Goal: Transaction & Acquisition: Purchase product/service

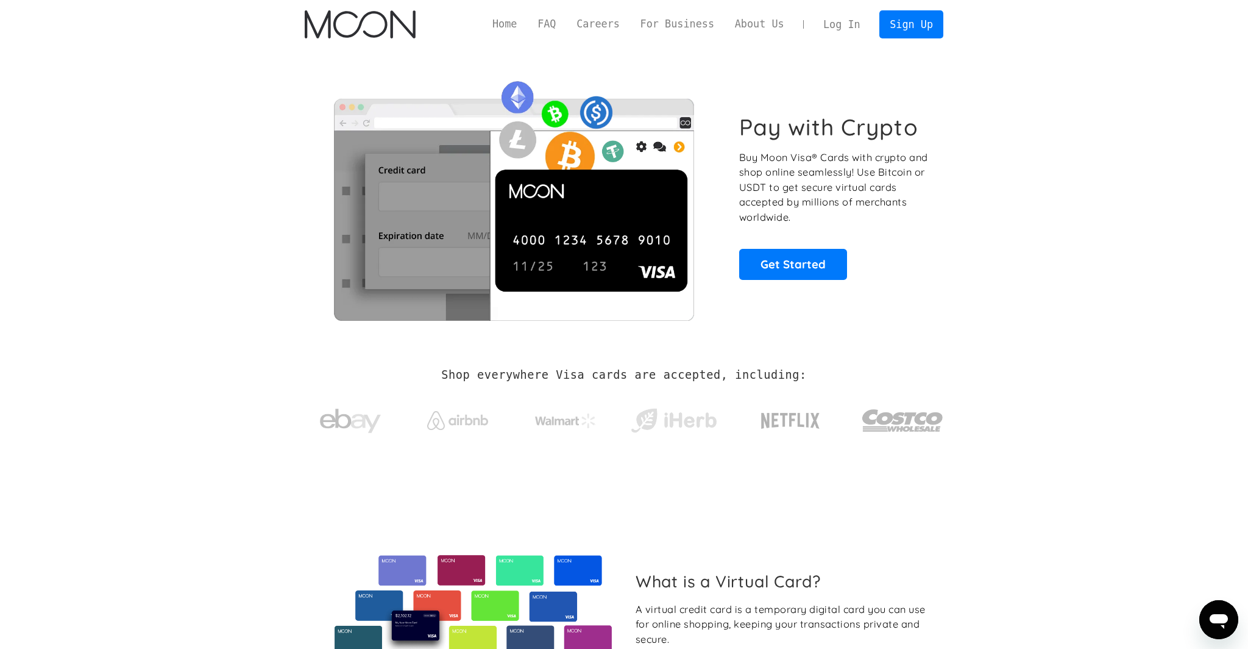
click at [832, 21] on link "Log In" at bounding box center [841, 24] width 57 height 27
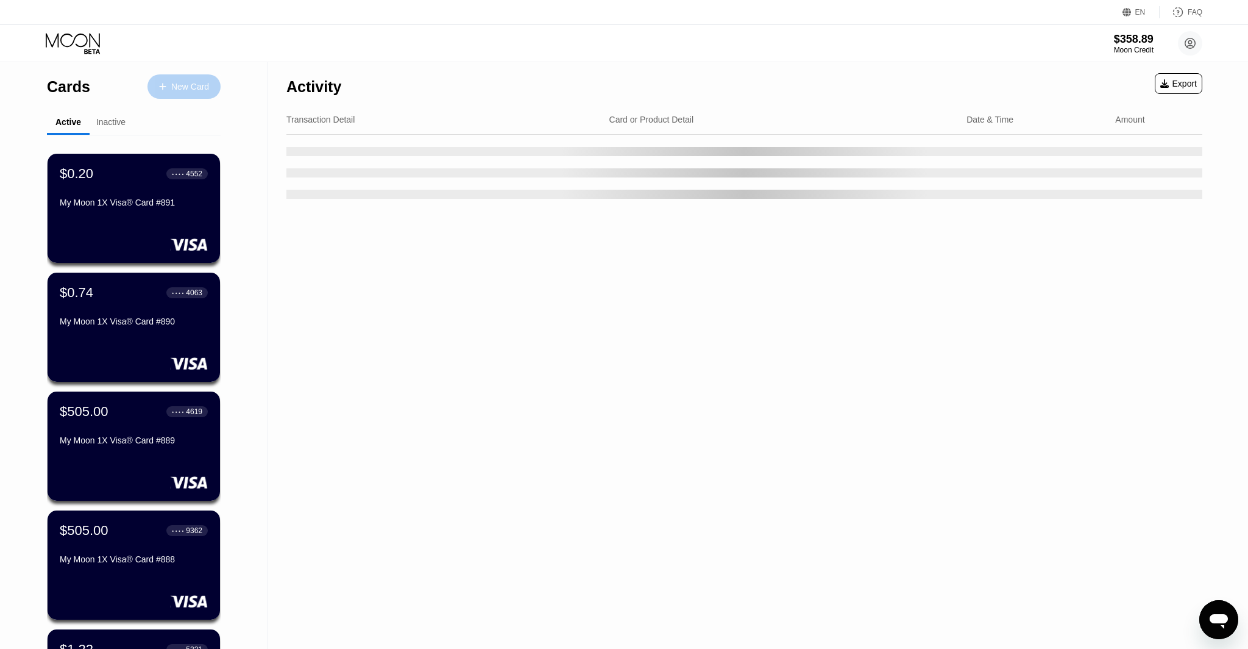
click at [186, 87] on div "New Card" at bounding box center [190, 87] width 38 height 10
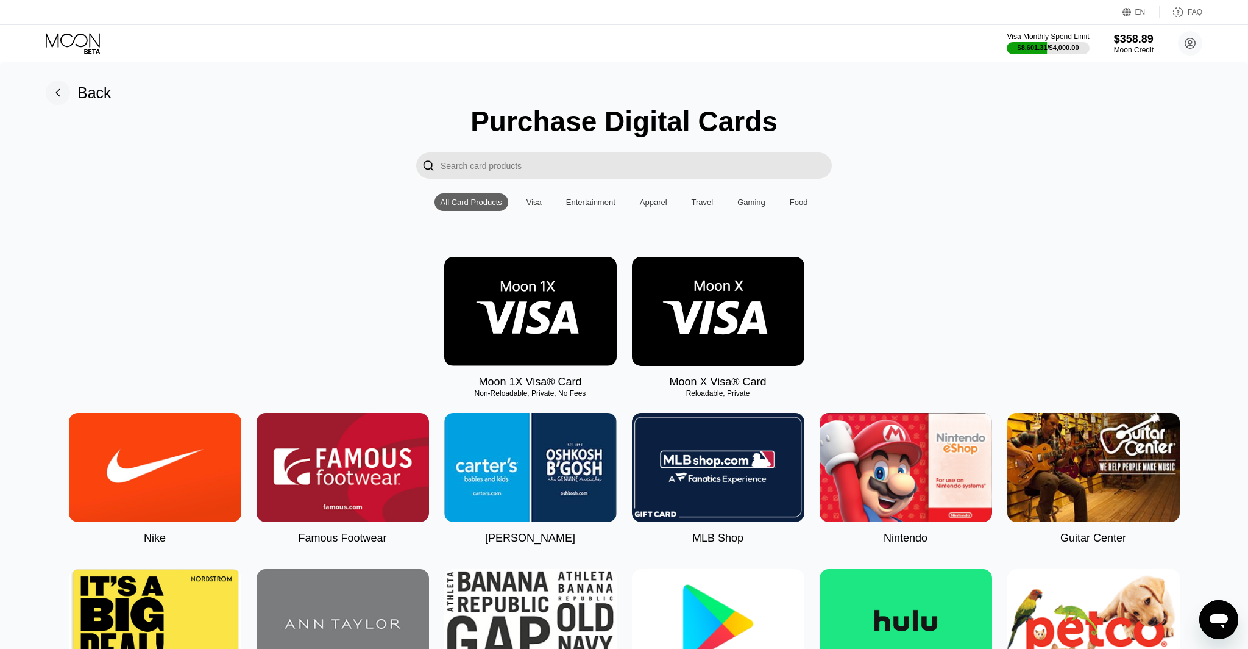
click at [579, 327] on img at bounding box center [530, 311] width 172 height 109
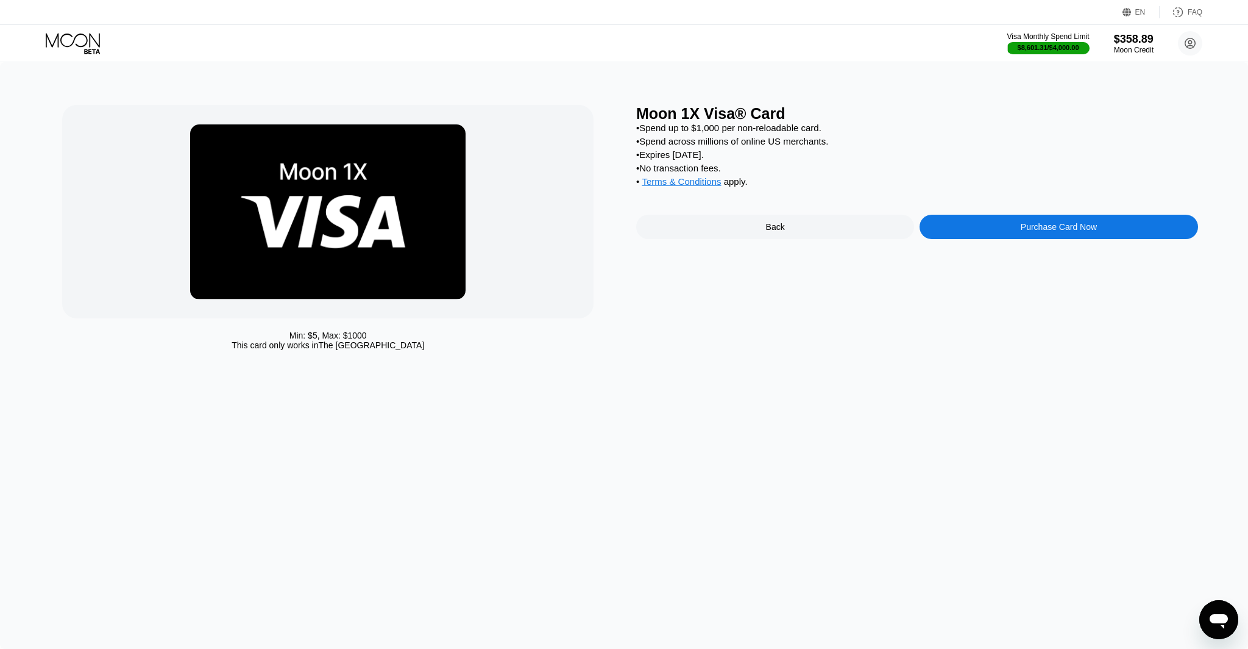
click at [991, 218] on div "Purchase Card Now" at bounding box center [1059, 227] width 278 height 24
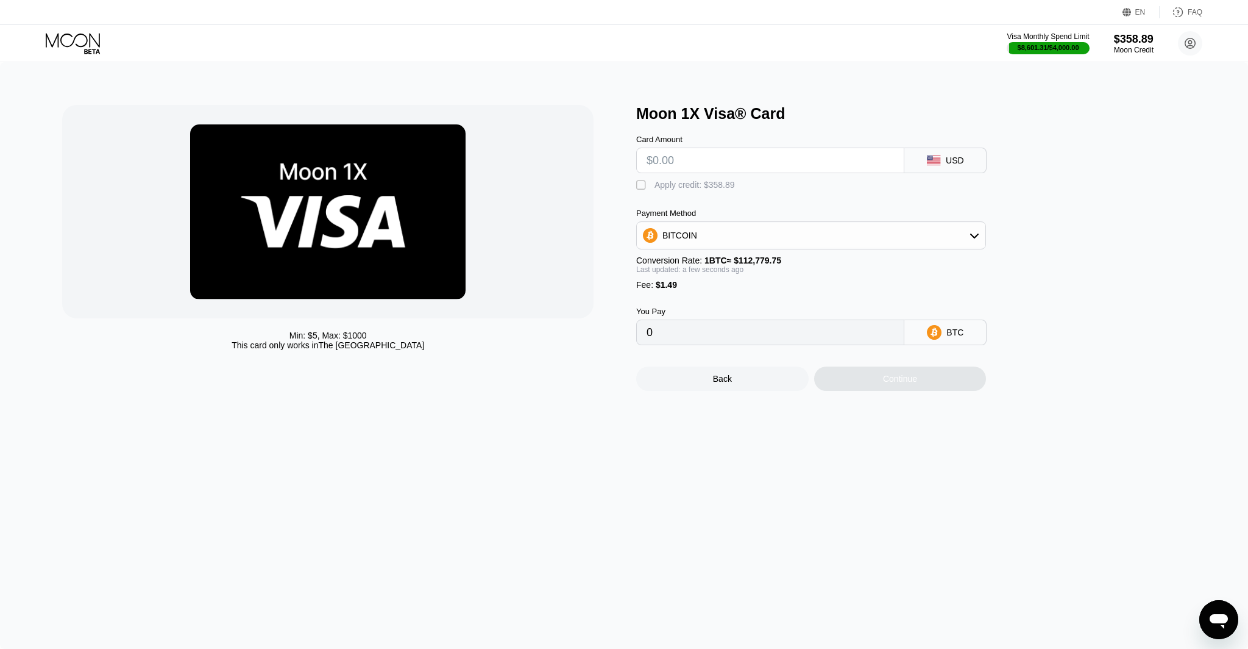
click at [680, 157] on input "text" at bounding box center [770, 160] width 247 height 24
type input "$1"
type input "0.00002208"
type input "$11"
type input "0.00011075"
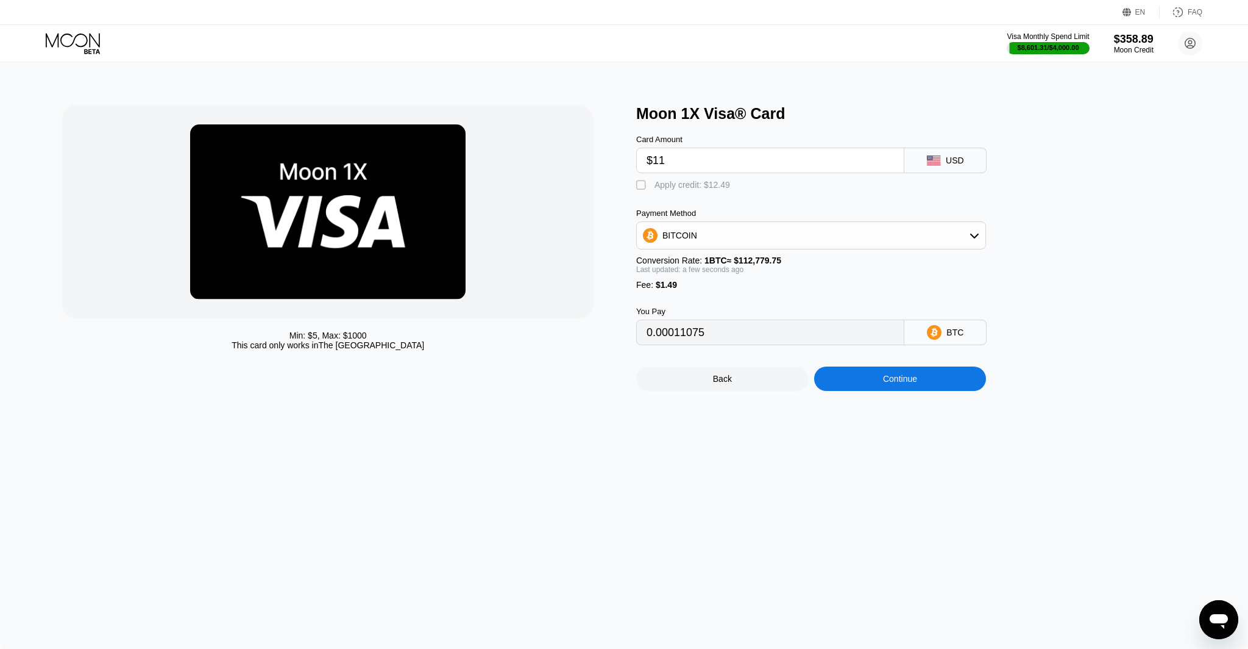
type input "$11"
click at [59, 37] on icon at bounding box center [74, 43] width 57 height 21
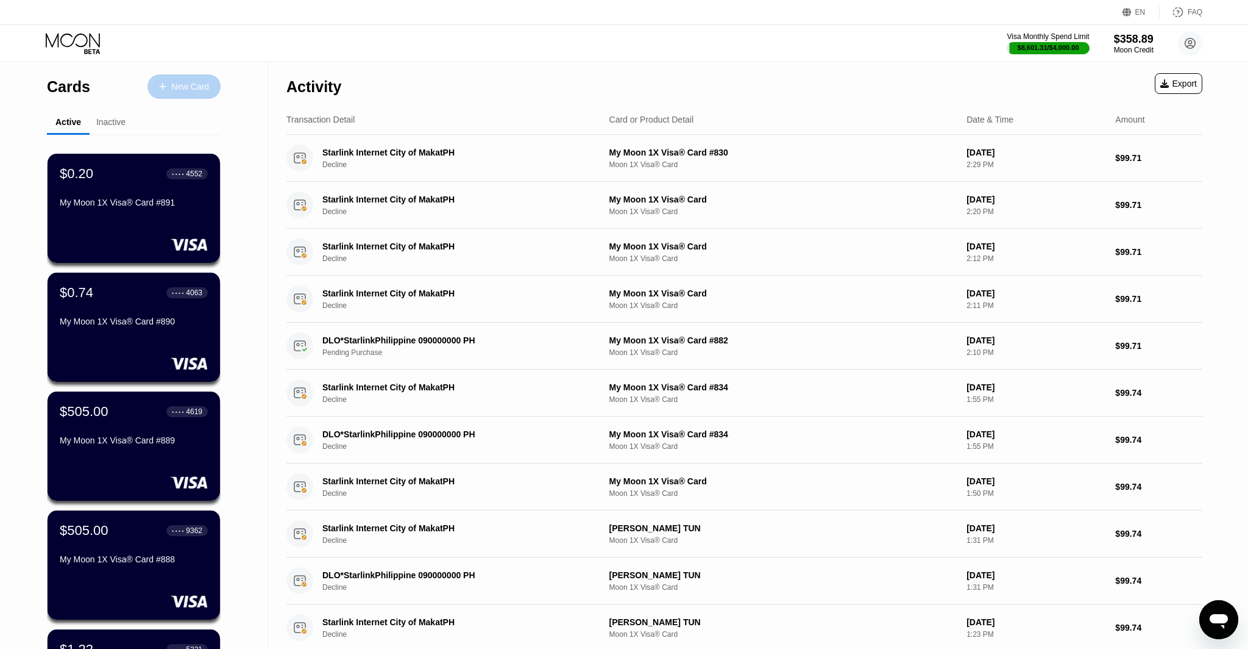
click at [174, 85] on div "New Card" at bounding box center [190, 87] width 38 height 10
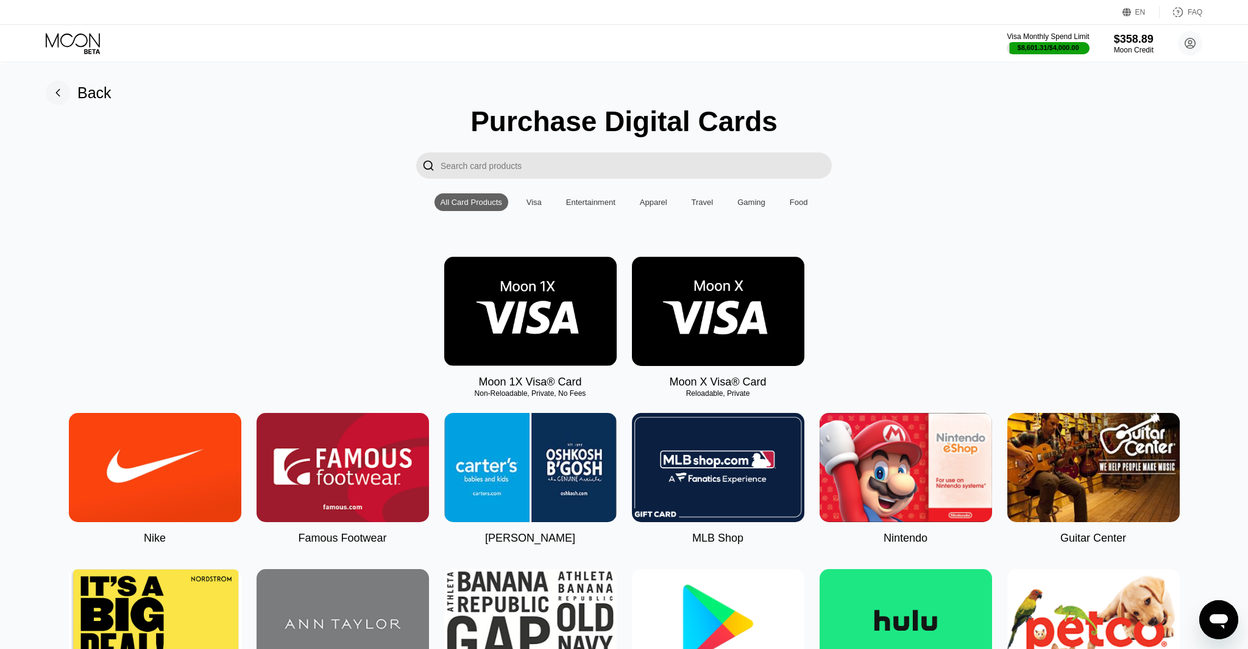
click at [550, 325] on img at bounding box center [530, 311] width 172 height 109
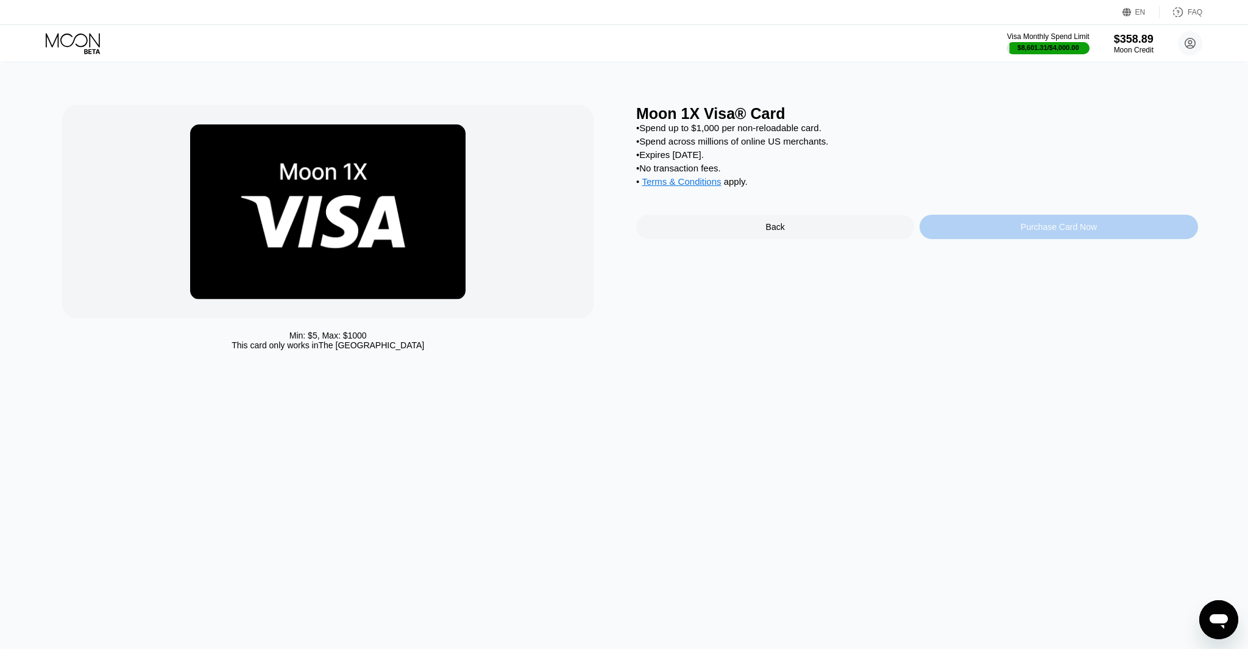
click at [1021, 232] on div "Purchase Card Now" at bounding box center [1059, 227] width 76 height 10
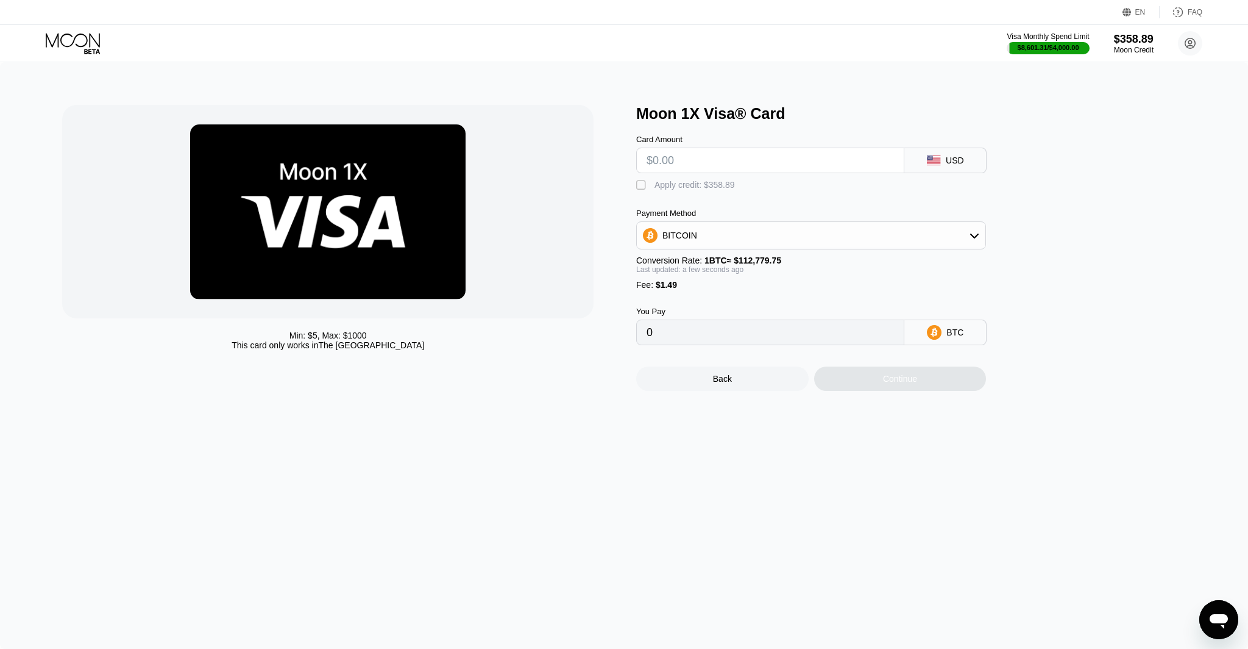
click at [681, 160] on input "text" at bounding box center [770, 160] width 247 height 24
type input "$1"
type input "0.00002208"
type input "$10"
type input "0.00010188"
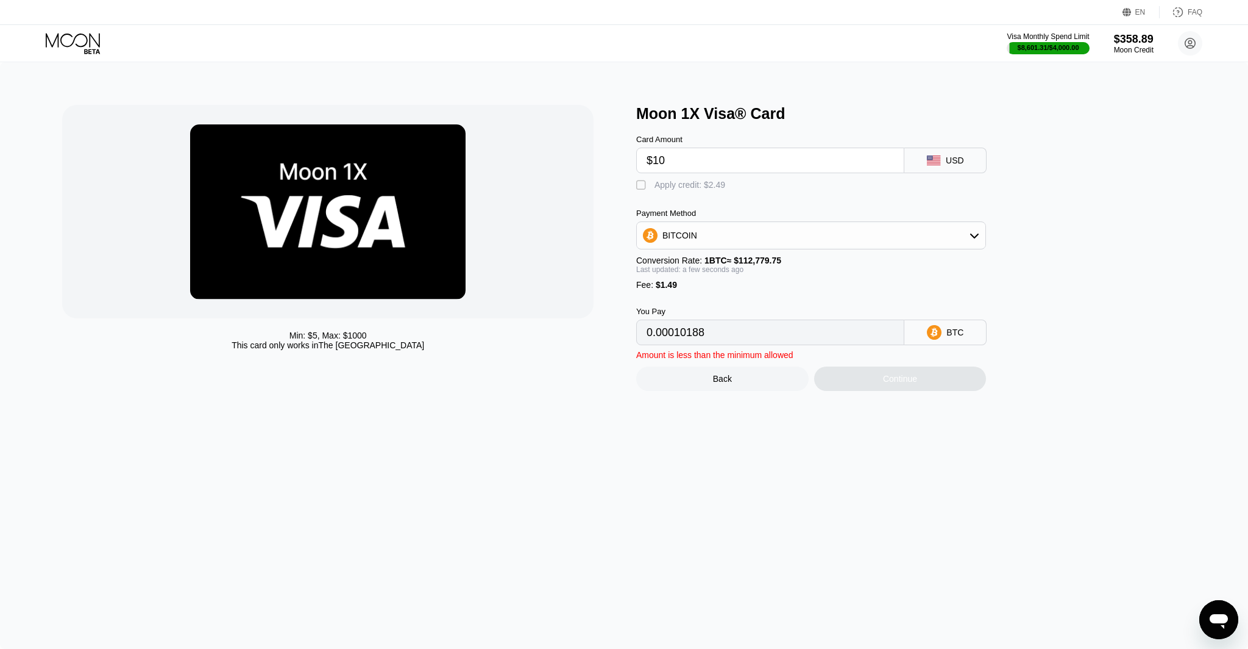
type input "$100"
type input "0.00089990"
type input "$1001"
type input "0.00888892"
type input "$100"
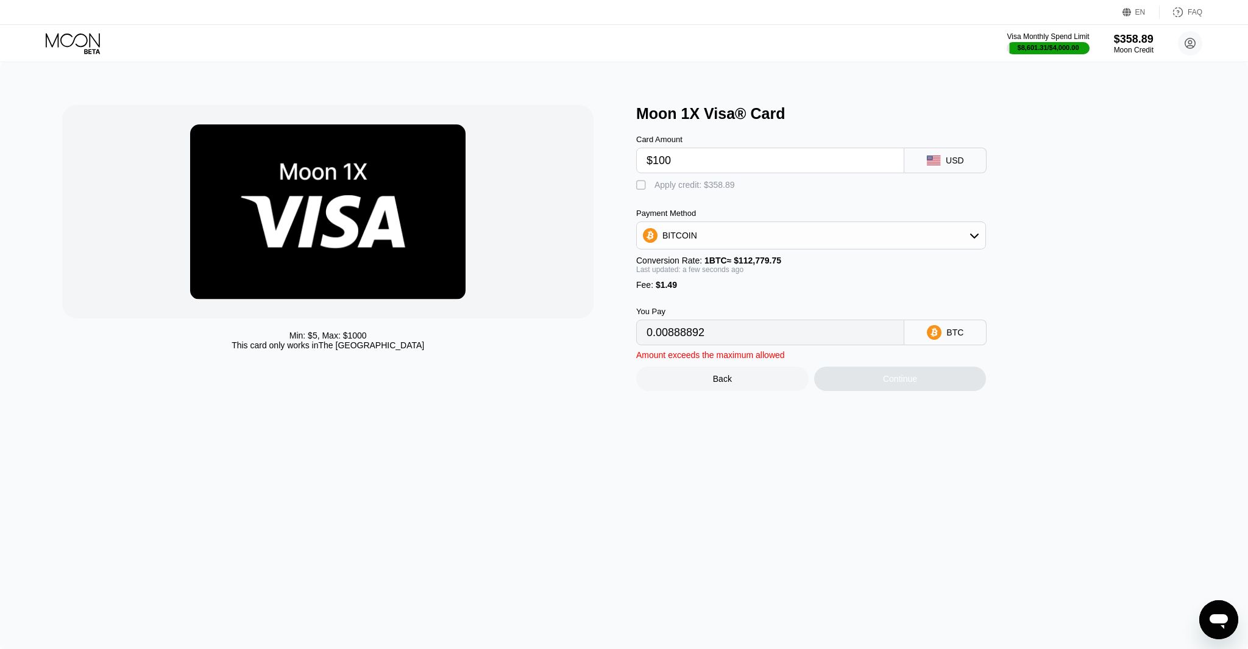
type input "0.00089990"
type input "$10"
type input "0.00010188"
type input "$1"
type input "0.00002208"
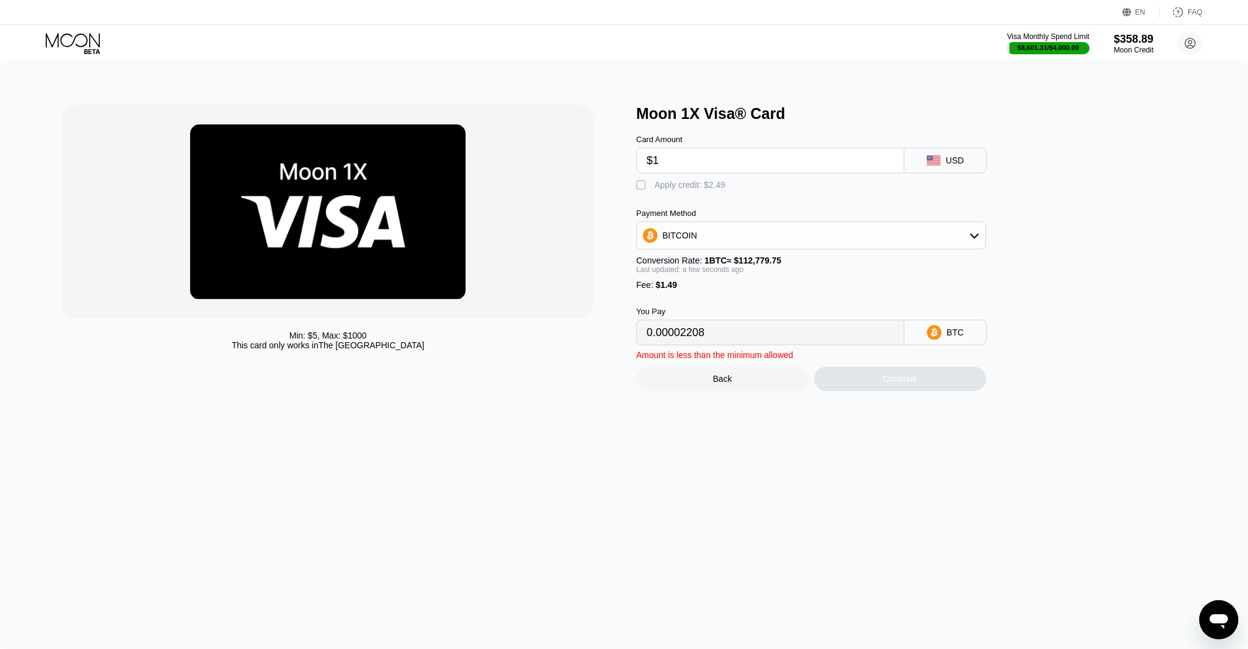
type input "$10"
type input "0.00010188"
type input "$100"
type input "0.00089990"
type input "$100"
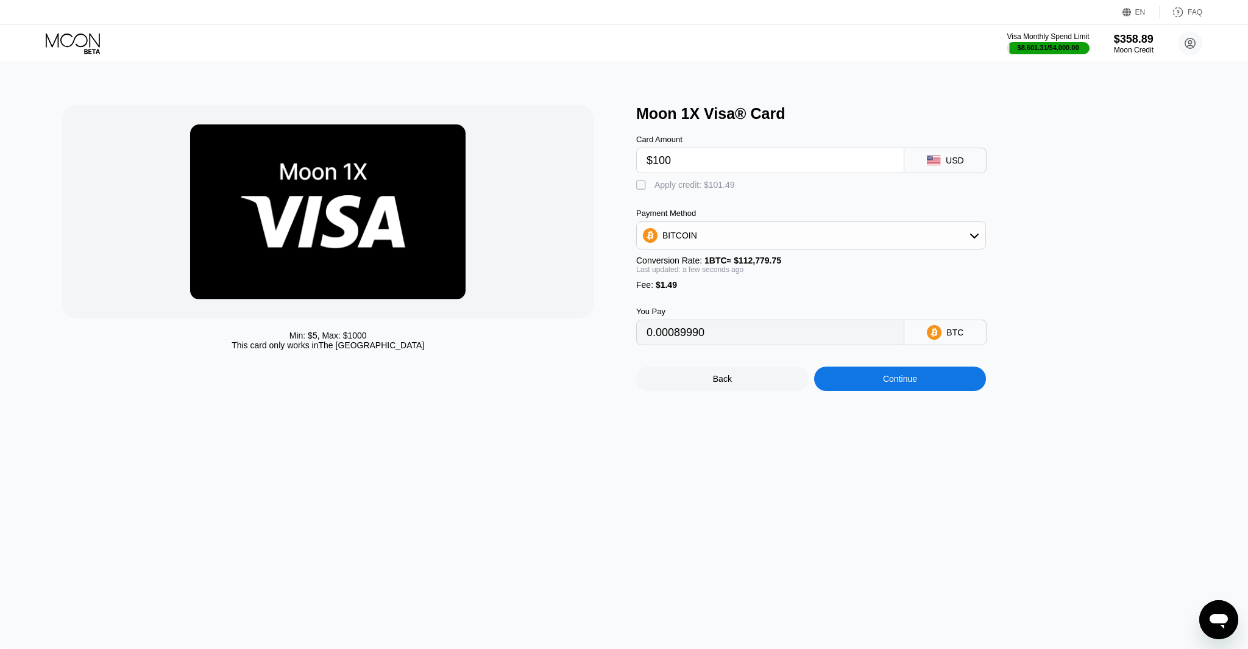
click at [641, 185] on div "" at bounding box center [642, 185] width 12 height 12
type input "0"
click at [935, 387] on div "Continue" at bounding box center [900, 378] width 172 height 24
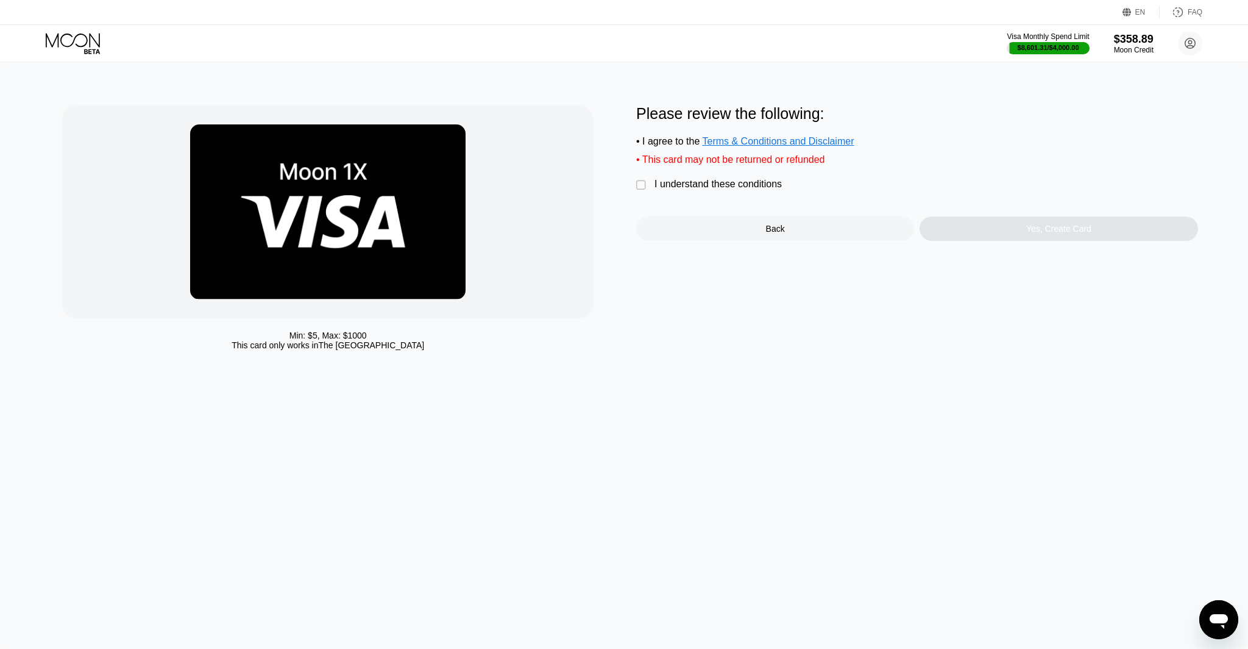
click at [640, 183] on div "" at bounding box center [642, 185] width 12 height 12
click at [1070, 225] on div "Yes, Create Card" at bounding box center [1059, 228] width 278 height 24
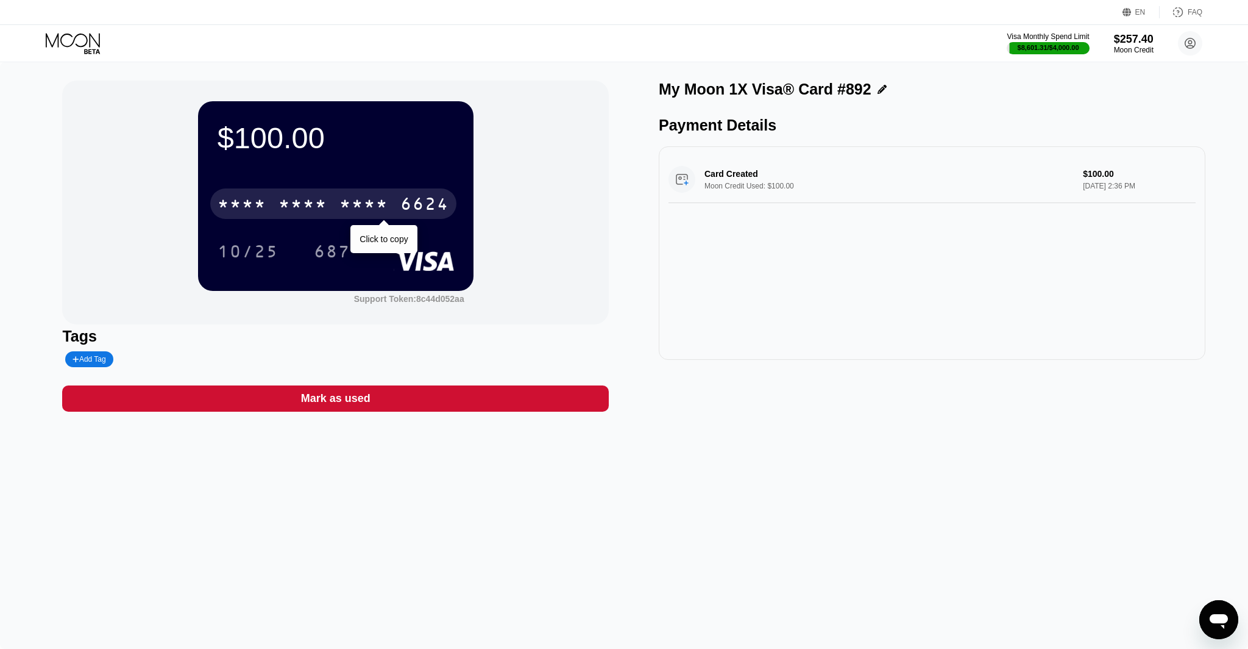
click at [364, 201] on div "* * * *" at bounding box center [364, 206] width 49 height 20
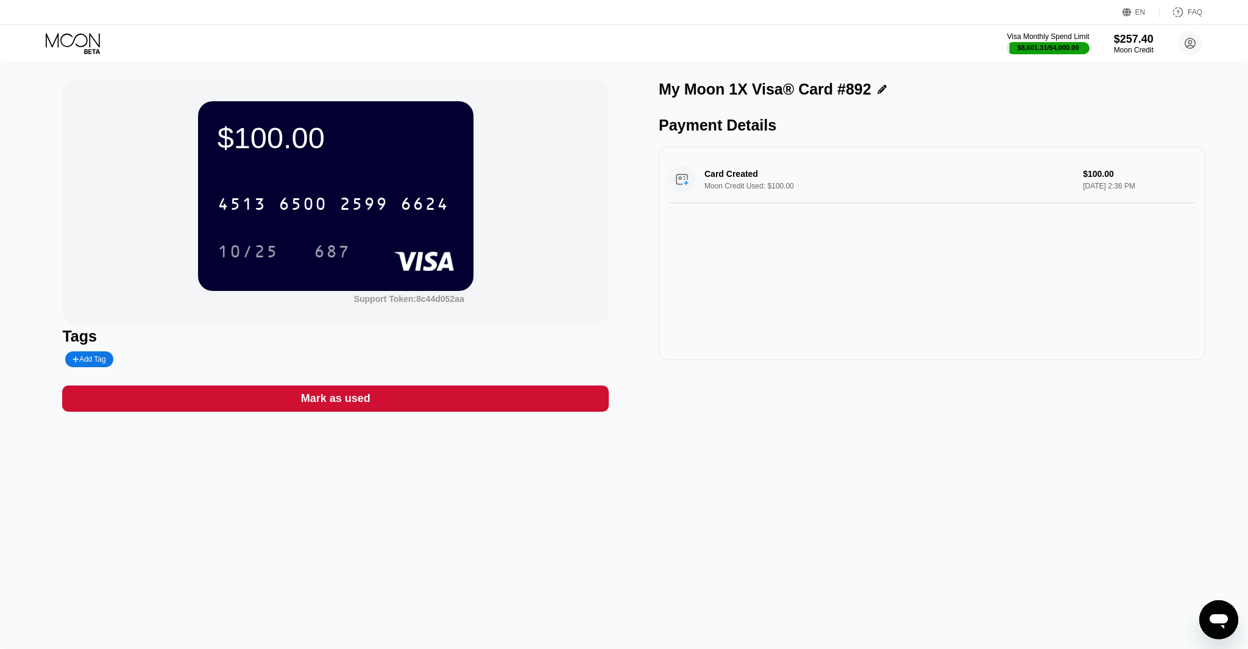
click at [67, 40] on icon at bounding box center [74, 43] width 57 height 21
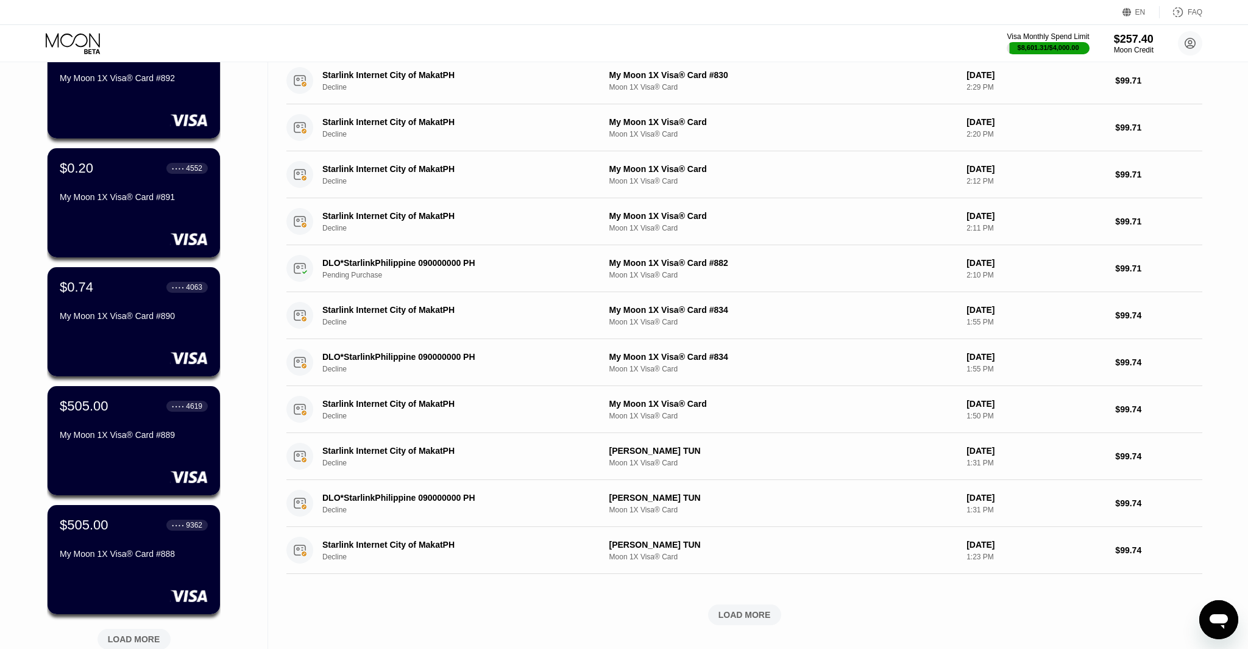
scroll to position [335, 0]
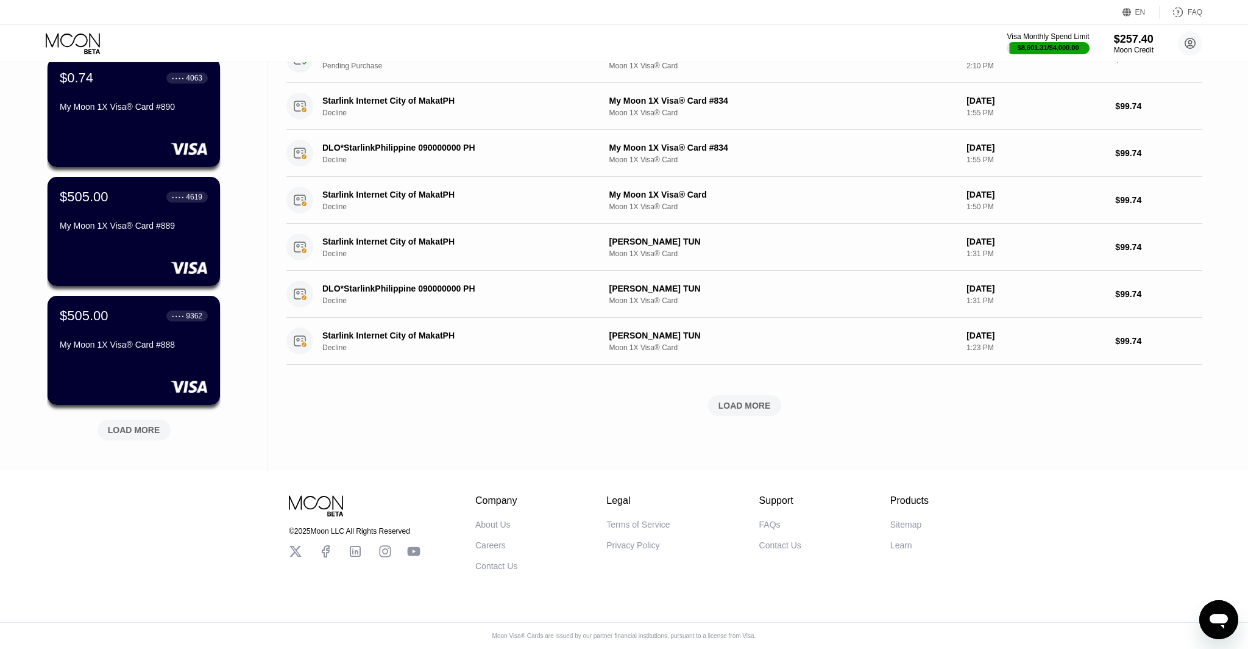
click at [141, 432] on div "LOAD MORE" at bounding box center [134, 429] width 52 height 11
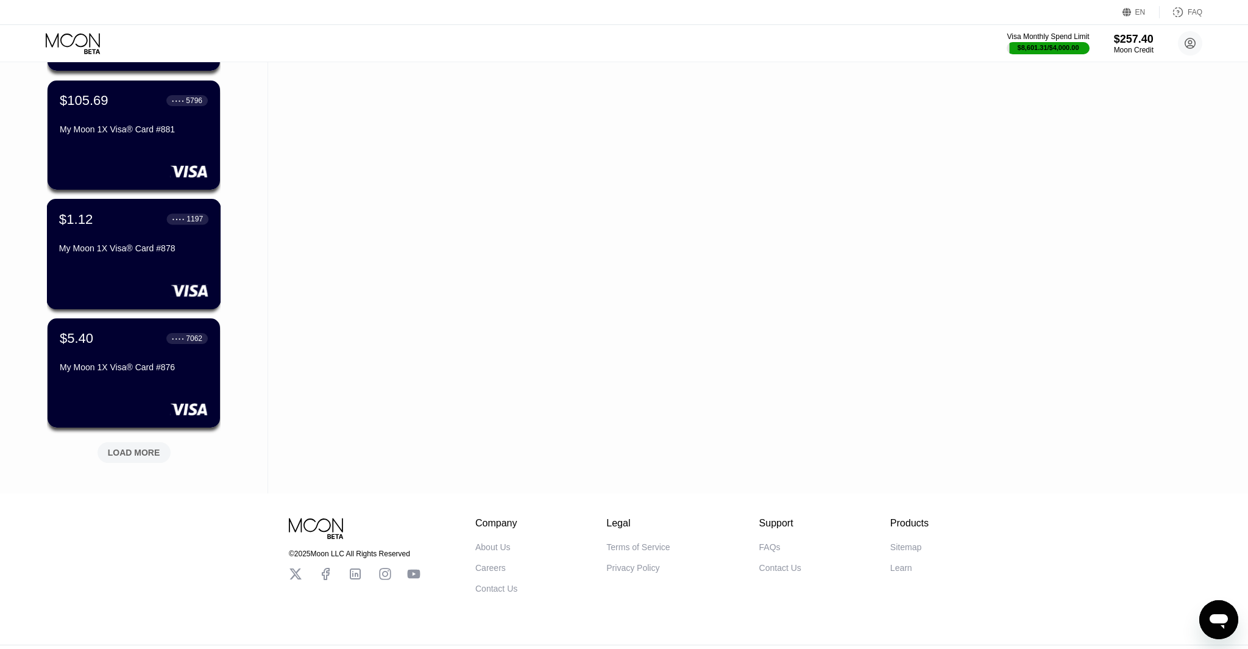
scroll to position [930, 0]
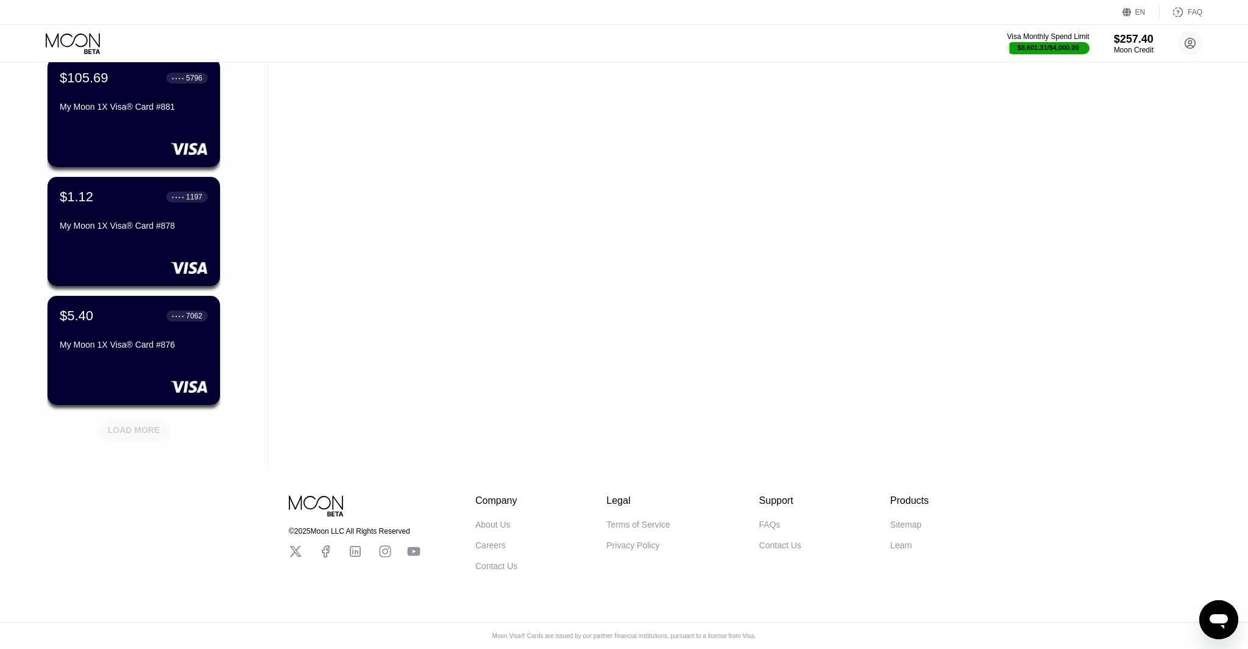
drag, startPoint x: 150, startPoint y: 428, endPoint x: 153, endPoint y: 420, distance: 9.1
click at [150, 428] on div "LOAD MORE" at bounding box center [134, 429] width 52 height 11
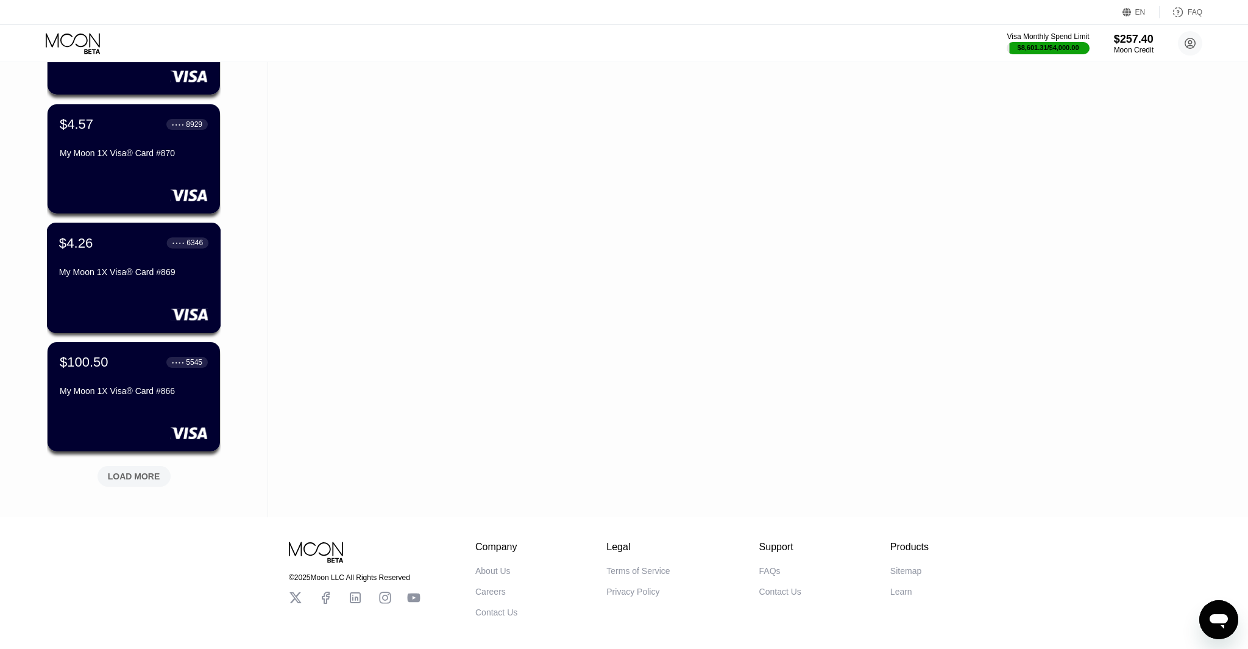
scroll to position [1524, 0]
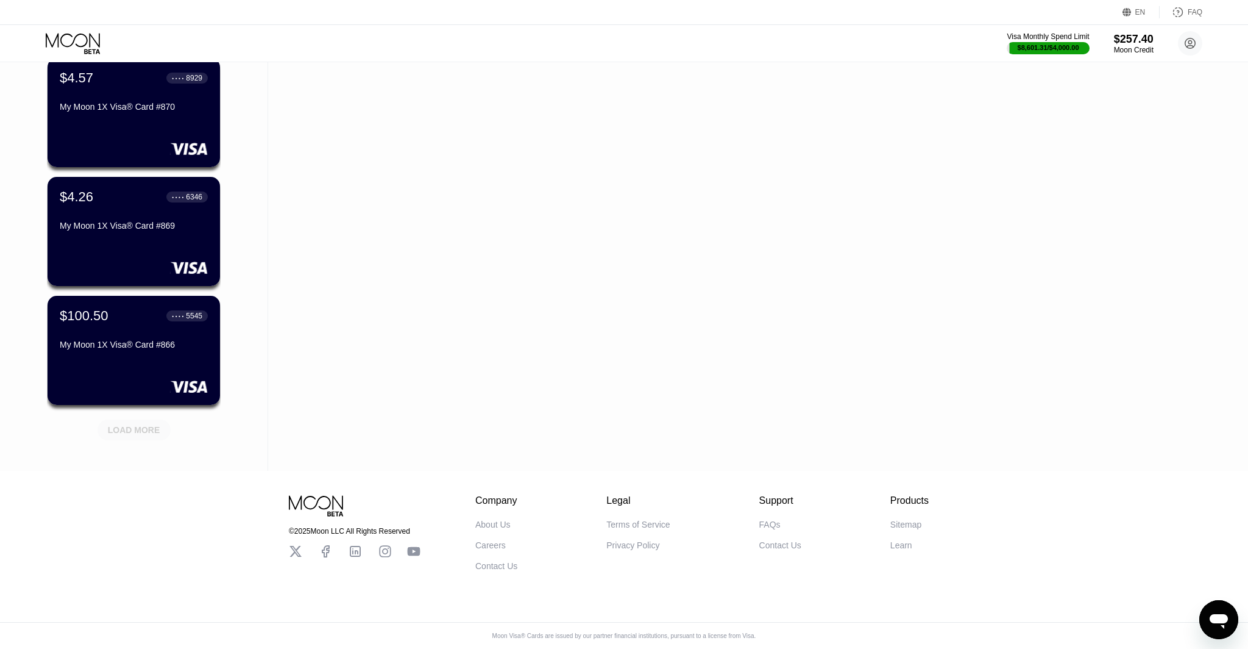
click at [127, 430] on div "LOAD MORE" at bounding box center [134, 429] width 52 height 11
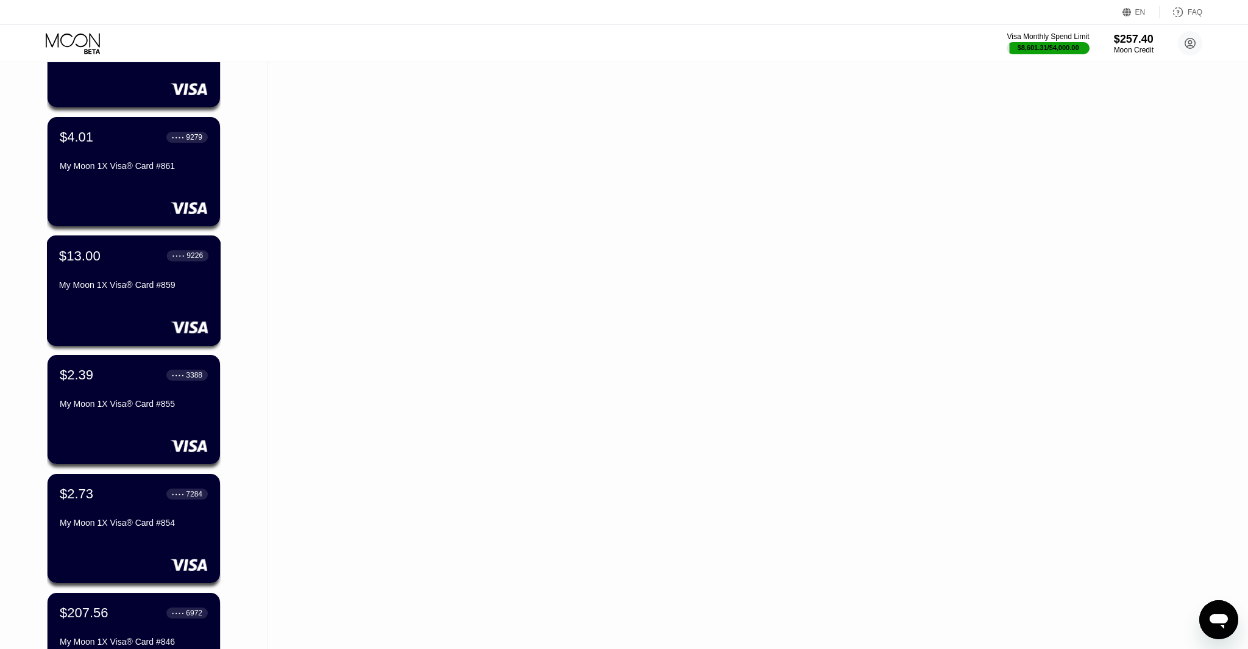
scroll to position [1824, 0]
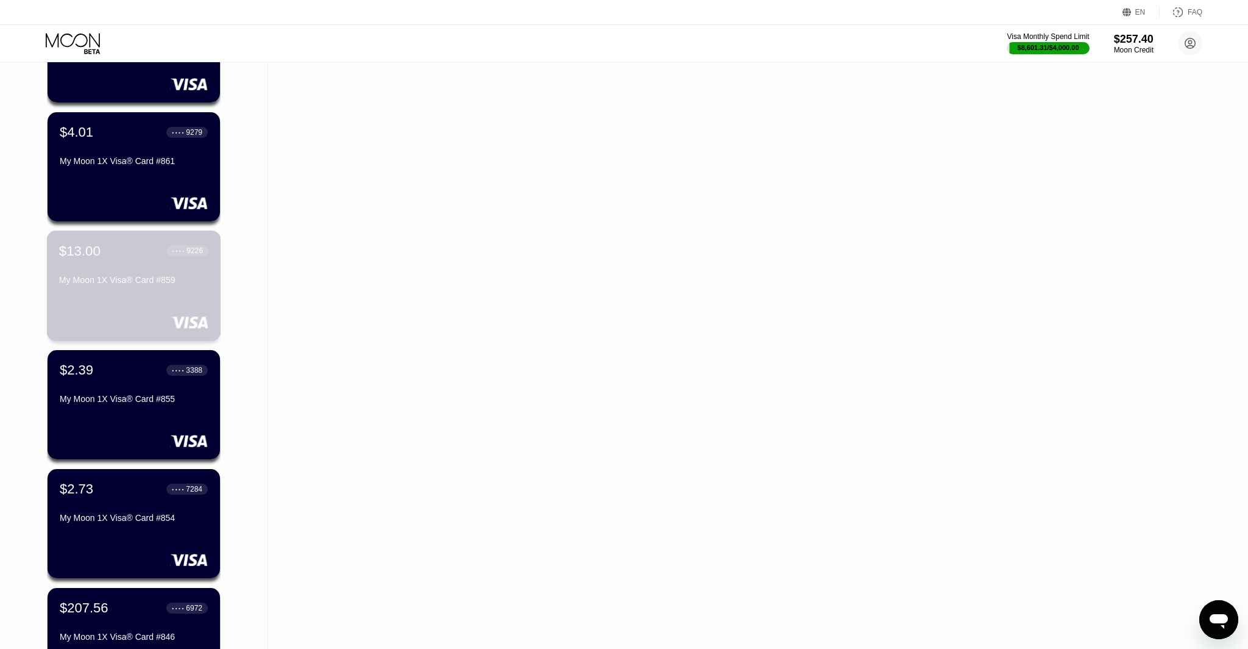
click at [146, 278] on div "My Moon 1X Visa® Card #859" at bounding box center [133, 280] width 149 height 10
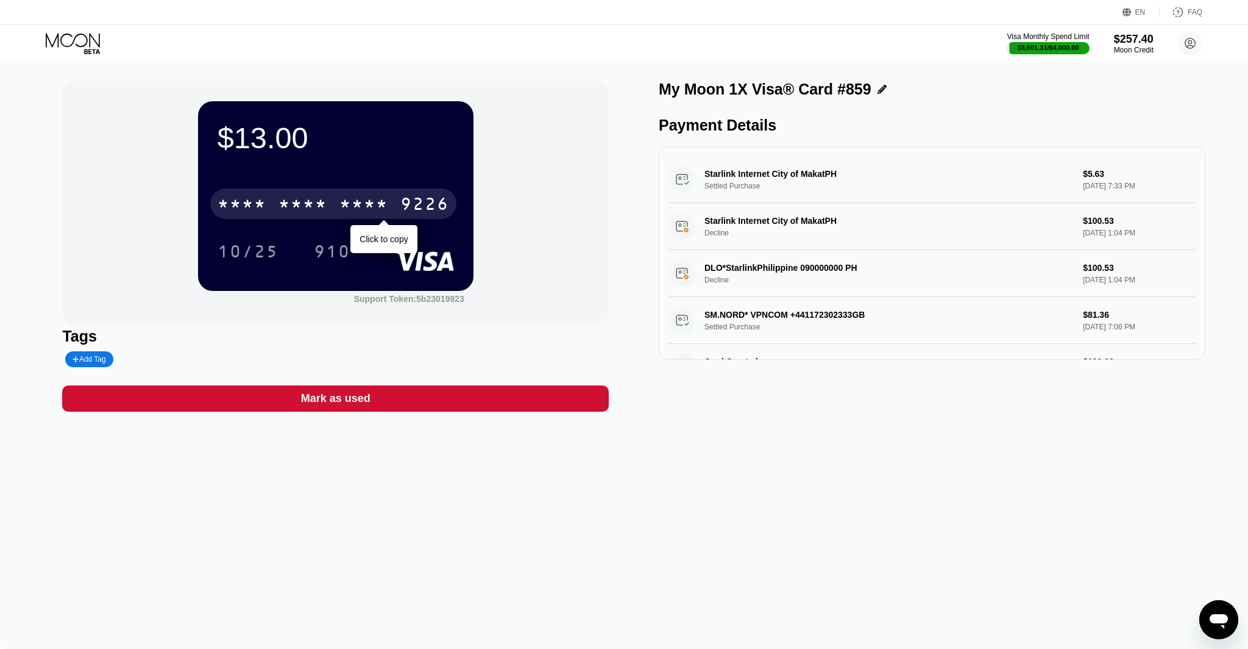
click at [375, 206] on div "* * * *" at bounding box center [364, 206] width 49 height 20
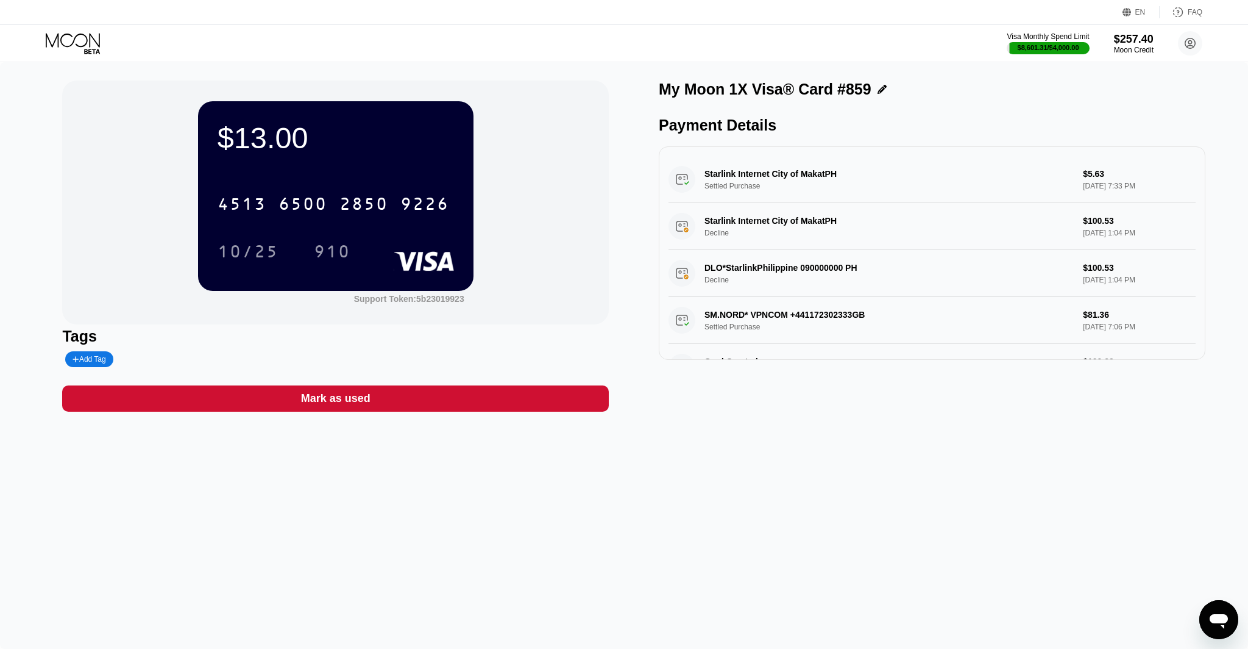
click at [72, 31] on div "Visa Monthly Spend Limit $8,601.31 / $4,000.00 $257.40 Moon Credit ceo@dithaila…" at bounding box center [624, 43] width 1248 height 37
click at [70, 40] on icon at bounding box center [74, 43] width 57 height 21
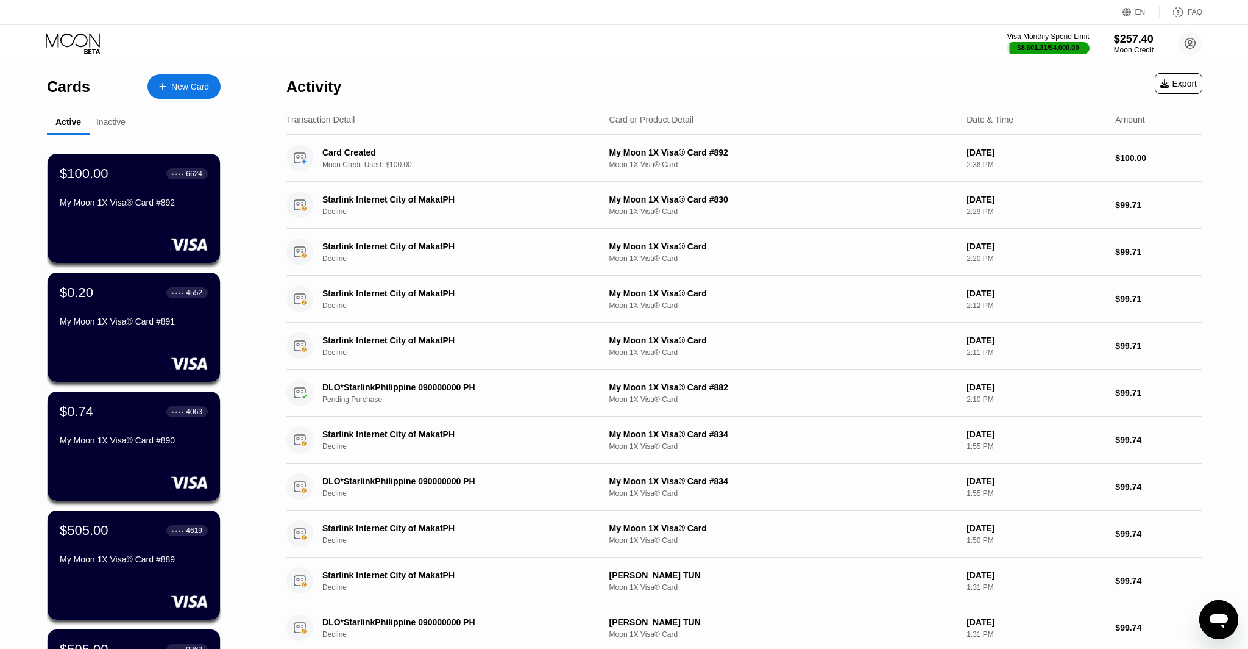
click at [180, 73] on div "Cards New Card" at bounding box center [134, 83] width 174 height 43
click at [180, 74] on div "New Card" at bounding box center [184, 86] width 73 height 24
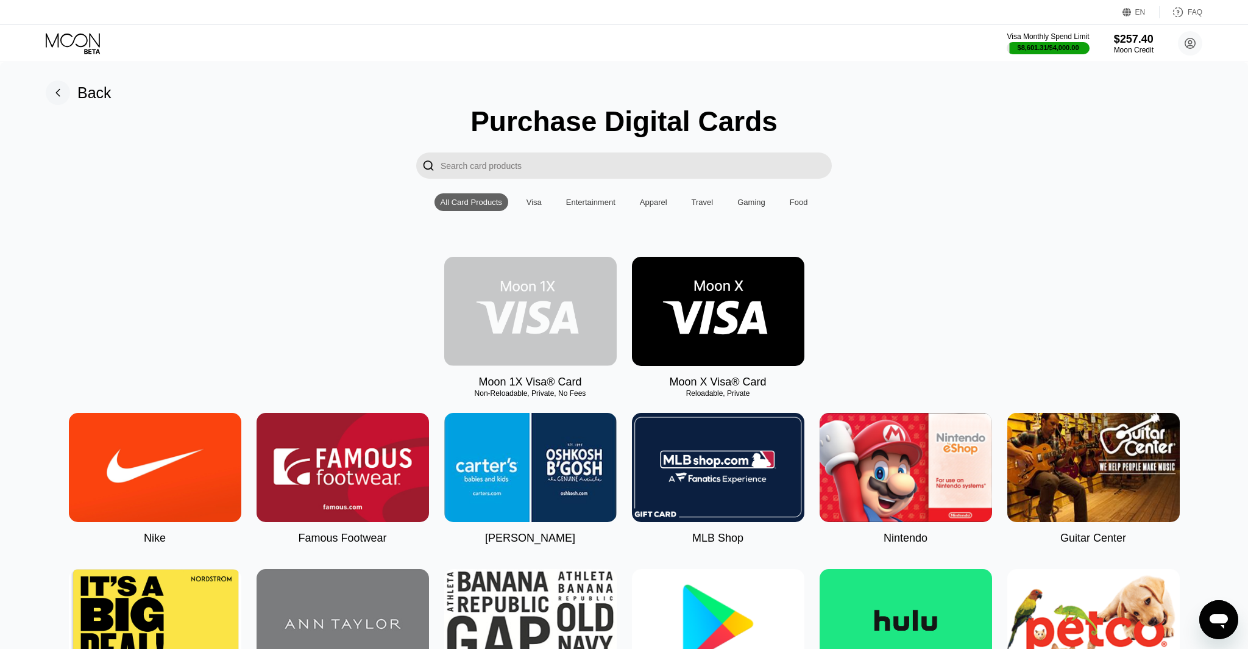
scroll to position [1, 0]
drag, startPoint x: 587, startPoint y: 286, endPoint x: 586, endPoint y: 279, distance: 6.8
click at [586, 285] on img at bounding box center [530, 310] width 172 height 109
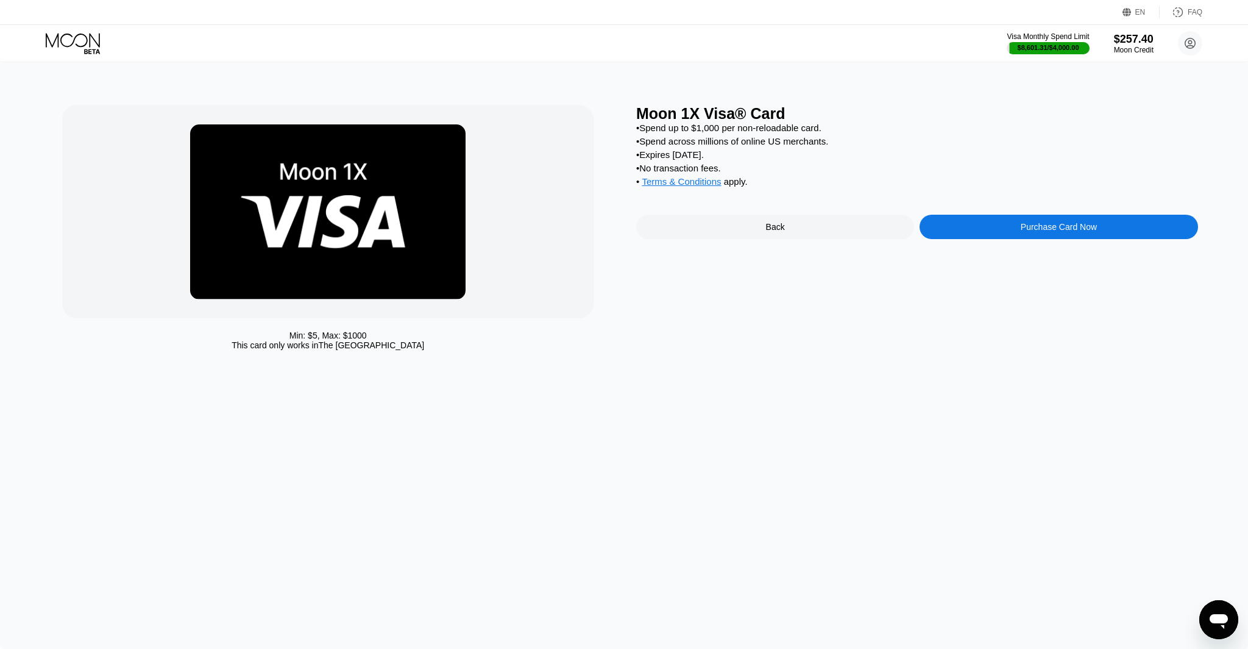
click at [1009, 232] on div "Purchase Card Now" at bounding box center [1059, 227] width 278 height 24
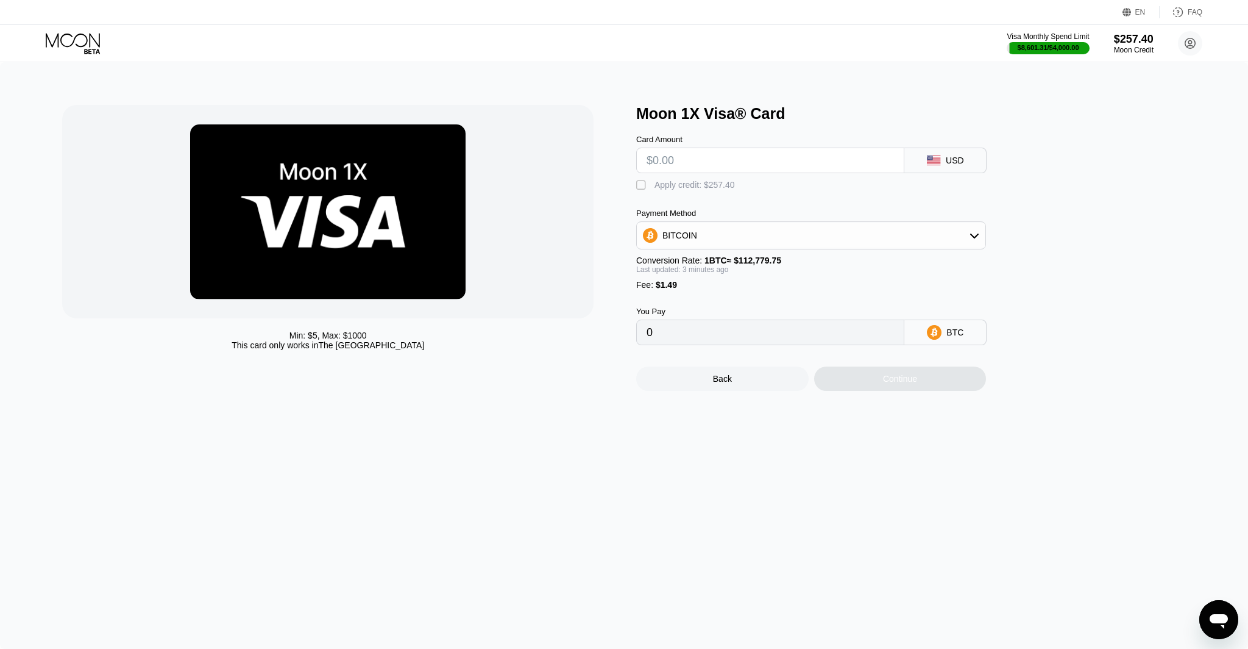
click at [664, 191] on div " Apply credit: $257.40" at bounding box center [688, 185] width 105 height 12
click at [664, 171] on input "text" at bounding box center [770, 160] width 247 height 24
type input "$100"
click at [884, 380] on div "Continue" at bounding box center [900, 379] width 34 height 10
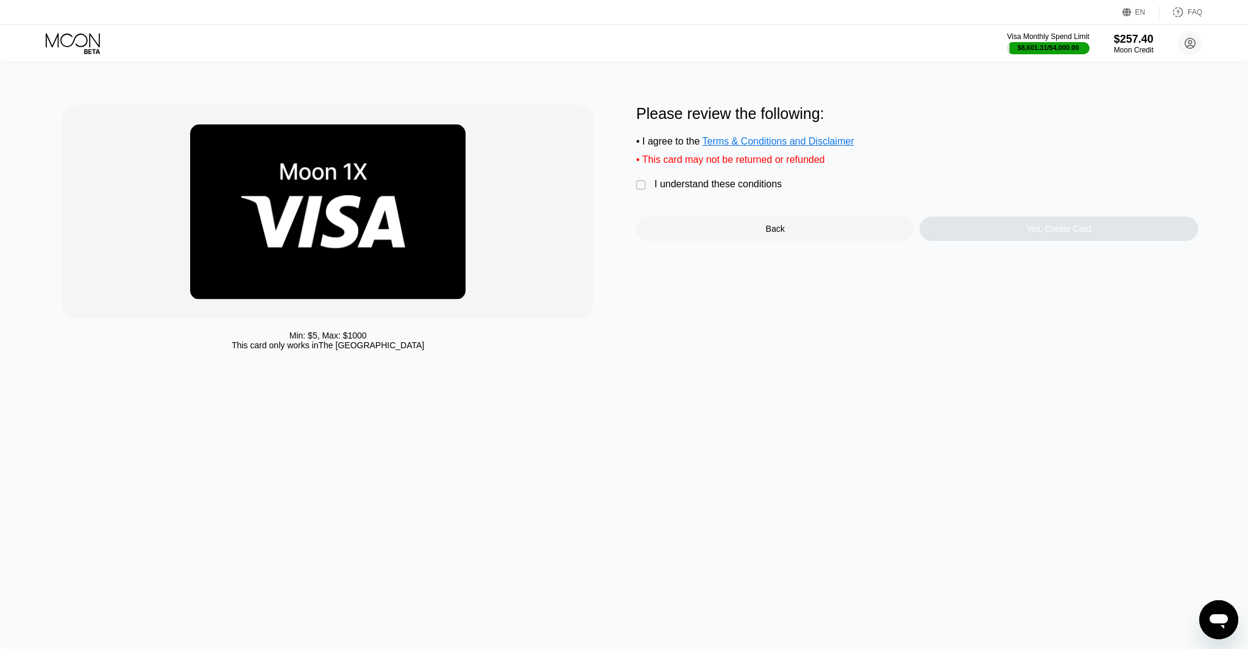
drag, startPoint x: 650, startPoint y: 178, endPoint x: 647, endPoint y: 187, distance: 8.9
click at [649, 182] on div "Please review the following: • I agree to the Terms & Conditions and Disclaimer…" at bounding box center [917, 173] width 562 height 136
click at [647, 187] on div "" at bounding box center [642, 185] width 12 height 12
click at [1050, 238] on div "Yes, Create Card" at bounding box center [1059, 228] width 278 height 24
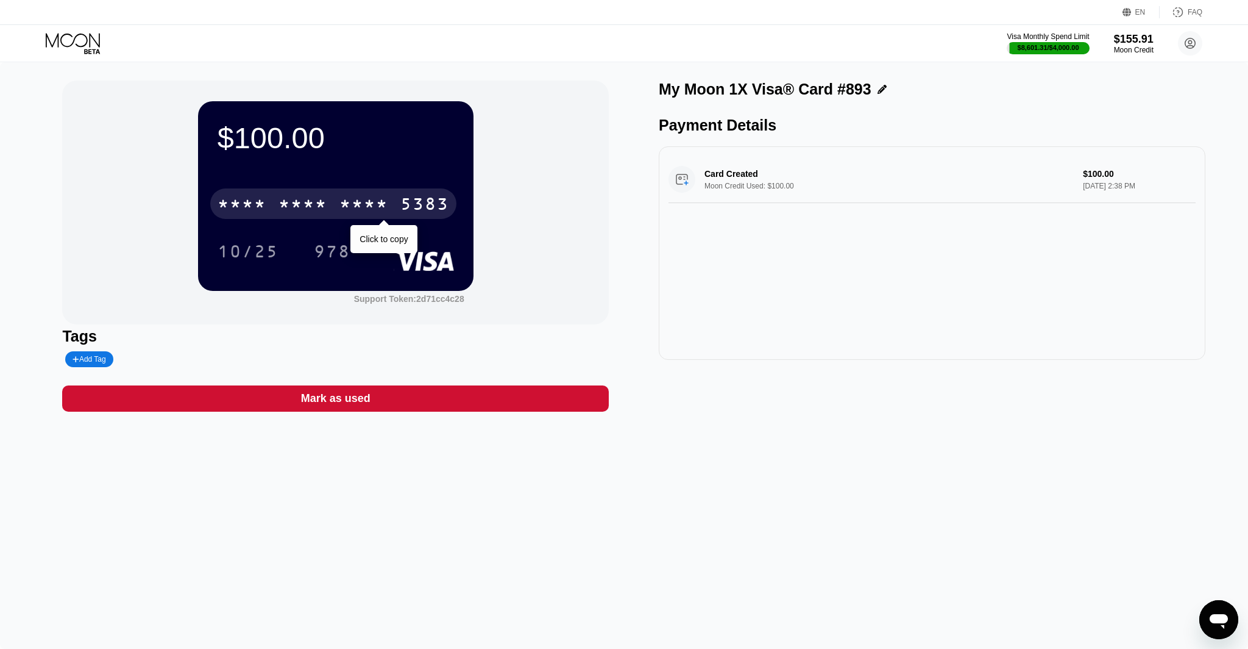
click at [383, 213] on div "* * * *" at bounding box center [364, 206] width 49 height 20
click at [382, 215] on div "2402" at bounding box center [364, 206] width 49 height 20
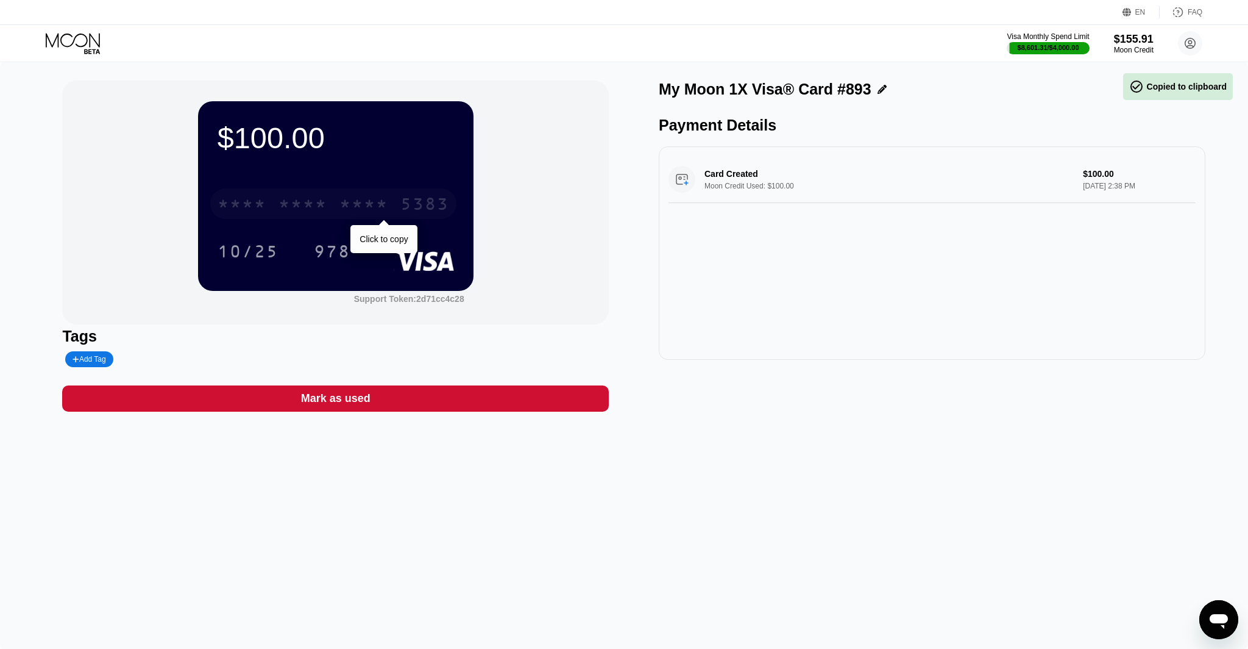
click at [382, 215] on div "* * * *" at bounding box center [364, 206] width 49 height 20
